Goal: Transaction & Acquisition: Purchase product/service

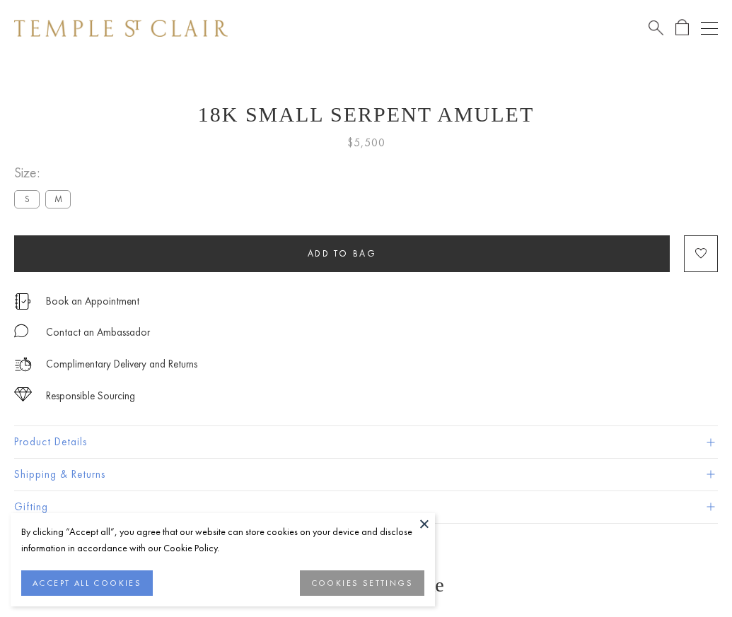
click at [341, 253] on span "Add to bag" at bounding box center [342, 253] width 69 height 12
